Goal: Find specific page/section: Find specific page/section

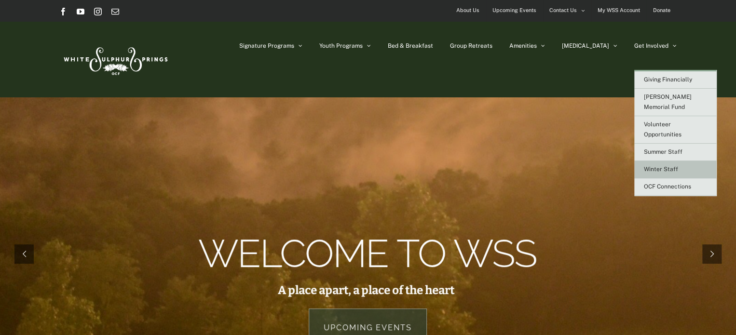
click at [655, 166] on span "Winter Staff" at bounding box center [661, 169] width 34 height 7
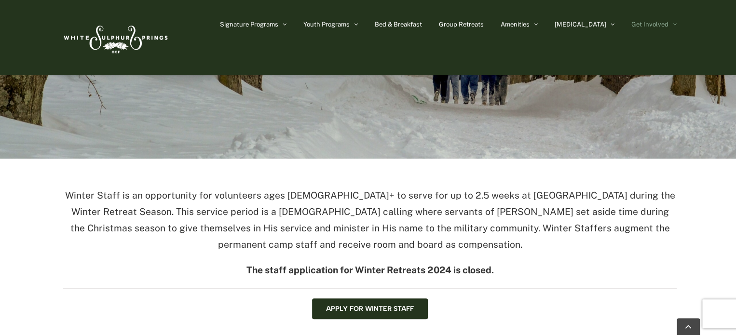
scroll to position [185, 0]
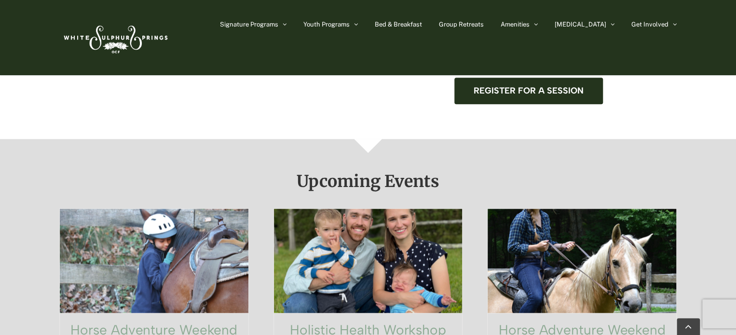
scroll to position [482, 0]
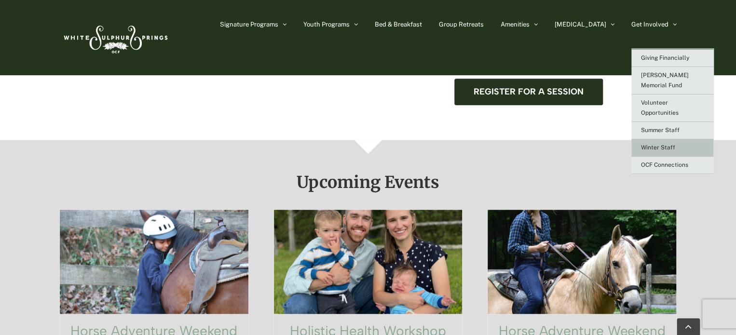
click at [660, 144] on span "Winter Staff" at bounding box center [658, 147] width 34 height 7
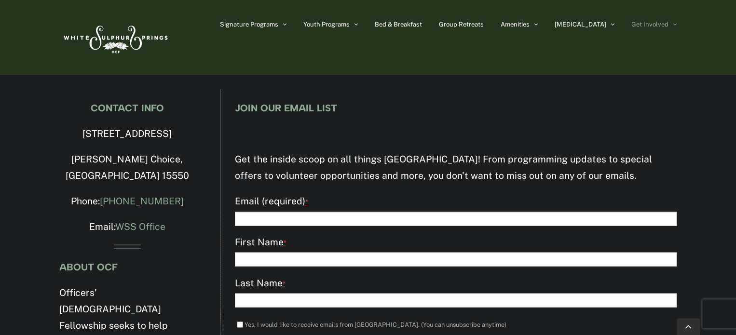
scroll to position [946, 0]
